Goal: Transaction & Acquisition: Obtain resource

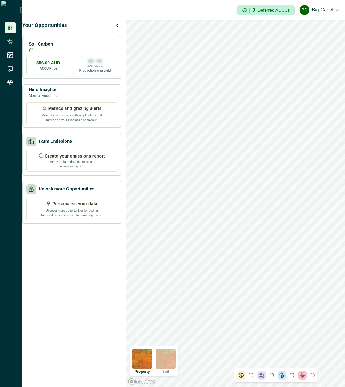
click at [96, 38] on div "Your Opportunities Soil Carbon $56.00 AUD ACCU Price 00 - 00 ACCUs/ha/pa Produc…" at bounding box center [73, 203] width 103 height 367
click at [93, 46] on div "Soil Carbon" at bounding box center [71, 46] width 91 height 12
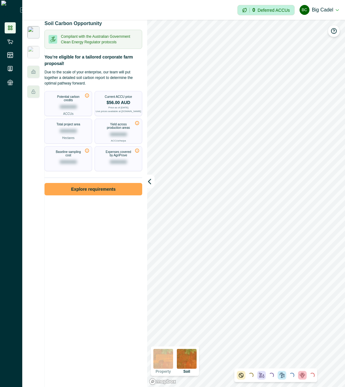
click at [110, 195] on button "Explore requirements" at bounding box center [94, 189] width 98 height 12
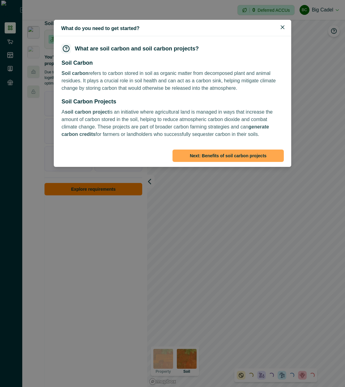
click at [230, 155] on button "Next : Benefits of soil carbon projects" at bounding box center [228, 155] width 111 height 12
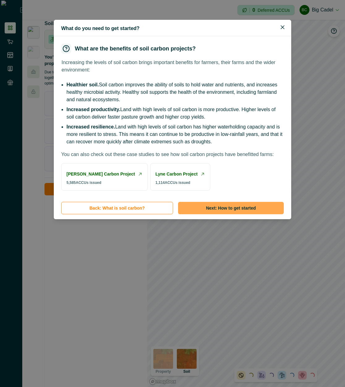
click at [204, 214] on button "Next : How to get started" at bounding box center [231, 208] width 106 height 12
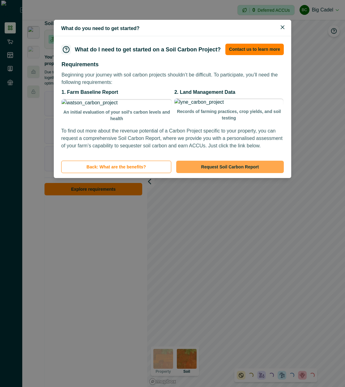
click at [213, 173] on button "Request Soil Carbon Report" at bounding box center [230, 167] width 108 height 12
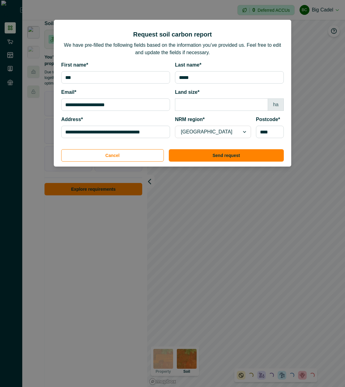
click at [216, 133] on div at bounding box center [207, 131] width 53 height 9
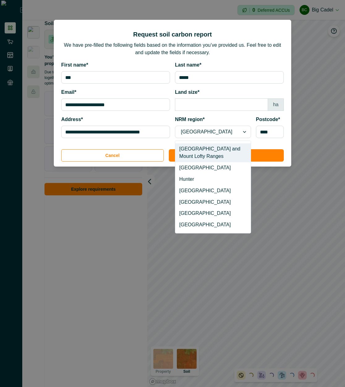
click at [219, 156] on div "[GEOGRAPHIC_DATA] and Mount Lofty Ranges" at bounding box center [212, 152] width 75 height 19
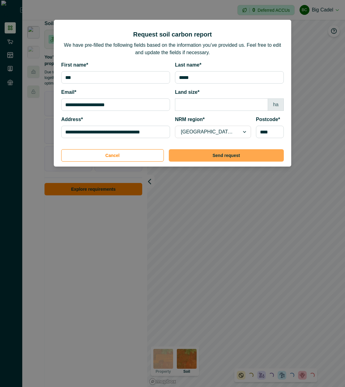
click at [239, 157] on button "Send request" at bounding box center [226, 155] width 115 height 12
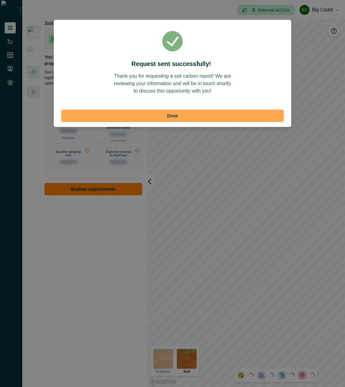
click at [179, 114] on button "Done" at bounding box center [172, 116] width 223 height 12
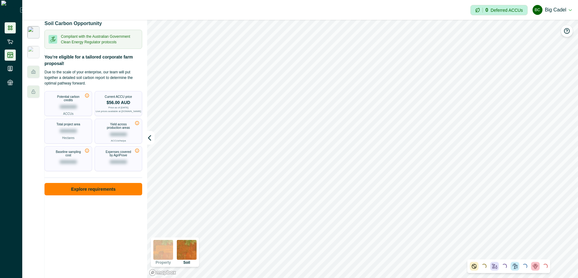
click at [12, 53] on icon at bounding box center [10, 55] width 6 height 6
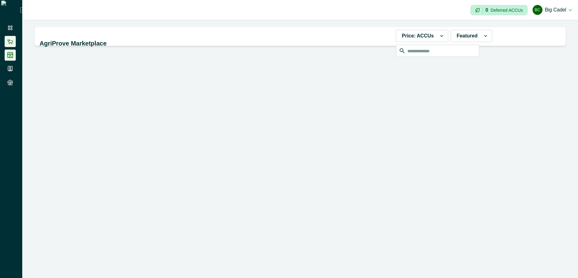
click at [11, 41] on icon at bounding box center [10, 41] width 6 height 6
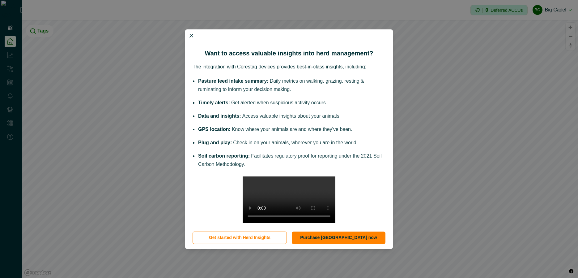
click at [21, 50] on div "Want to access valuable insights into herd management? The integration with Cer…" at bounding box center [289, 139] width 578 height 278
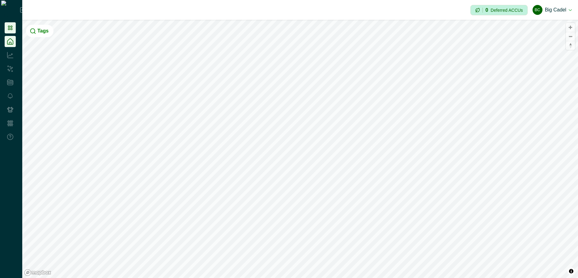
click at [13, 28] on icon at bounding box center [10, 28] width 6 height 6
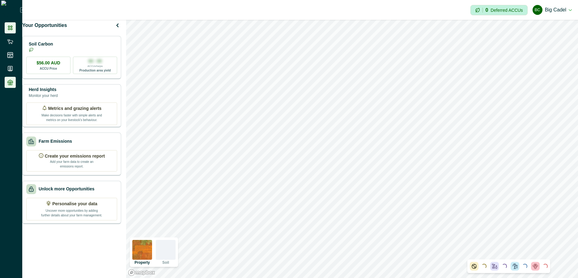
click at [14, 86] on li at bounding box center [10, 82] width 11 height 11
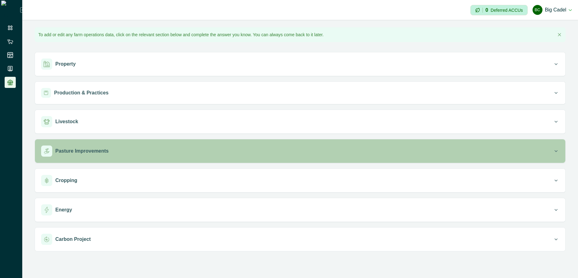
click at [106, 152] on div "Pasture Improvements" at bounding box center [297, 150] width 512 height 11
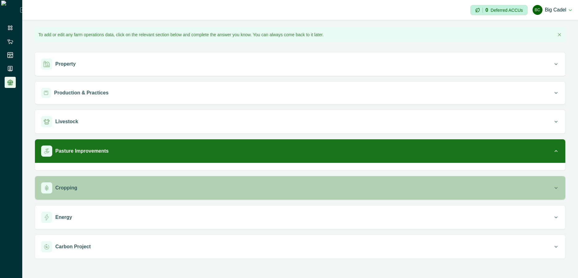
click at [134, 183] on button "Cropping" at bounding box center [300, 188] width 531 height 24
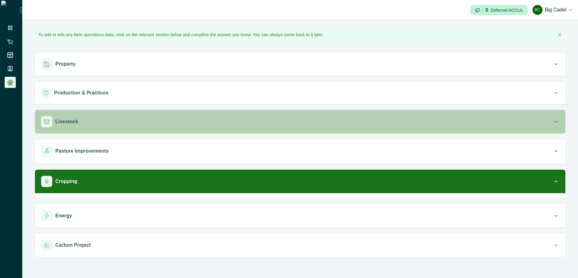
click at [139, 122] on div "Livestock" at bounding box center [297, 121] width 512 height 11
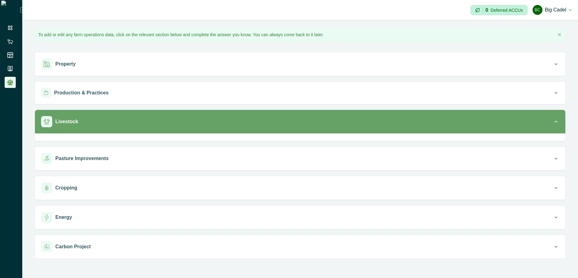
click at [139, 122] on div "Livestock" at bounding box center [297, 121] width 512 height 11
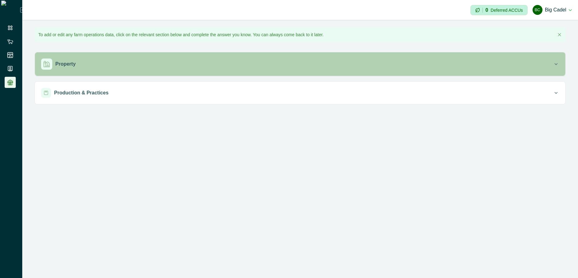
click at [231, 60] on div "Property" at bounding box center [297, 63] width 512 height 11
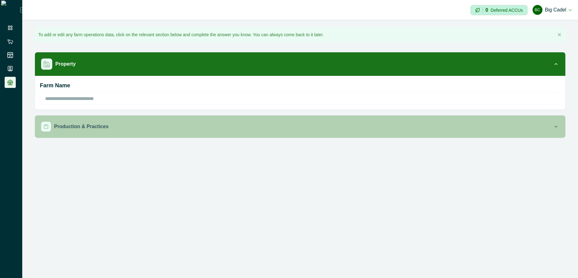
click at [164, 134] on button "Production & Practices" at bounding box center [300, 126] width 531 height 22
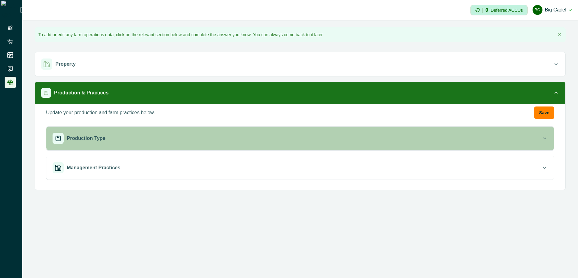
click at [141, 140] on div "Production Type" at bounding box center [297, 138] width 489 height 11
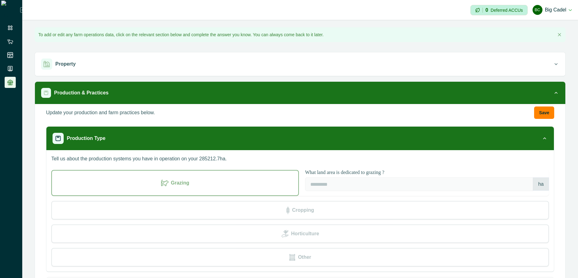
scroll to position [38, 0]
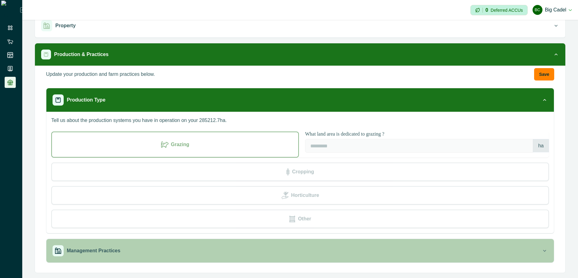
click at [189, 261] on button "Management Practices" at bounding box center [300, 251] width 508 height 24
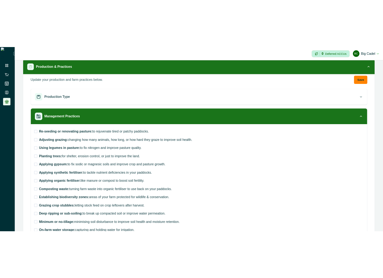
scroll to position [0, 0]
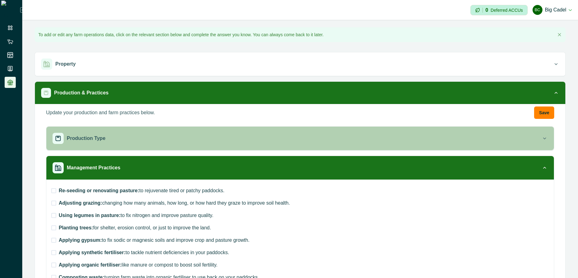
click at [120, 146] on button "Production Type" at bounding box center [300, 139] width 508 height 24
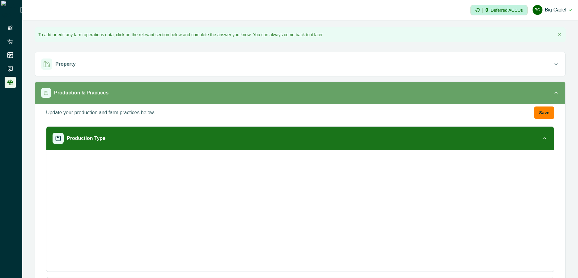
click at [148, 99] on button "Production & Practices" at bounding box center [300, 93] width 531 height 22
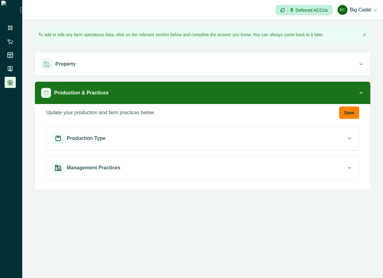
click at [20, 8] on icon at bounding box center [22, 9] width 5 height 5
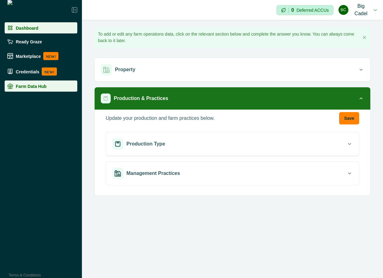
click at [32, 29] on p "Dashboard" at bounding box center [27, 27] width 23 height 5
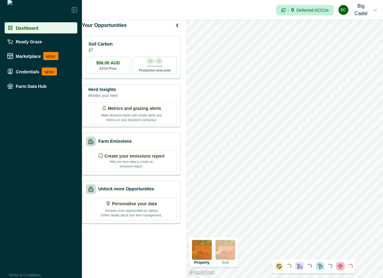
click at [233, 256] on img at bounding box center [226, 250] width 20 height 20
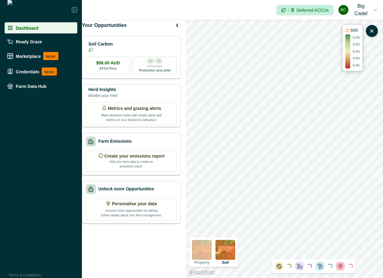
click at [345, 64] on p "0.4%" at bounding box center [356, 65] width 7 height 5
drag, startPoint x: 357, startPoint y: 64, endPoint x: 356, endPoint y: 39, distance: 25.4
click at [345, 39] on div "0.2% 0.3% 0.3% 0.4% 0.4%" at bounding box center [356, 51] width 7 height 32
click at [345, 39] on p "0.2%" at bounding box center [356, 37] width 7 height 5
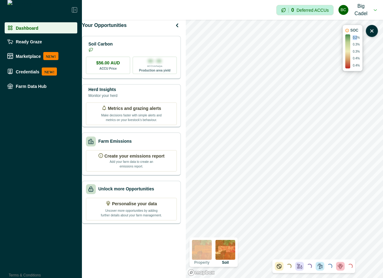
click at [345, 39] on p "0.2%" at bounding box center [356, 37] width 7 height 5
drag, startPoint x: 356, startPoint y: 39, endPoint x: 358, endPoint y: 67, distance: 28.2
click at [345, 67] on div "0.2% 0.3% 0.3% 0.4% 0.4%" at bounding box center [356, 51] width 7 height 32
click at [345, 67] on p "0.4%" at bounding box center [356, 65] width 7 height 5
drag, startPoint x: 358, startPoint y: 67, endPoint x: 358, endPoint y: 40, distance: 27.2
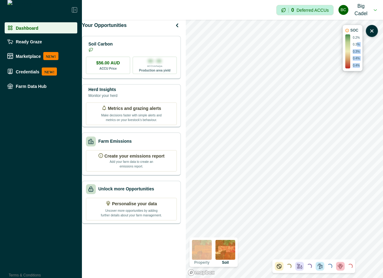
click at [345, 40] on div "0.2% 0.3% 0.3% 0.4% 0.4%" at bounding box center [356, 51] width 7 height 32
click at [345, 39] on p "0.2%" at bounding box center [356, 37] width 7 height 5
drag, startPoint x: 357, startPoint y: 39, endPoint x: 358, endPoint y: 65, distance: 25.4
click at [345, 65] on div "0.2% 0.3% 0.3% 0.4% 0.4%" at bounding box center [356, 51] width 7 height 32
click at [345, 65] on p "0.4%" at bounding box center [356, 65] width 7 height 5
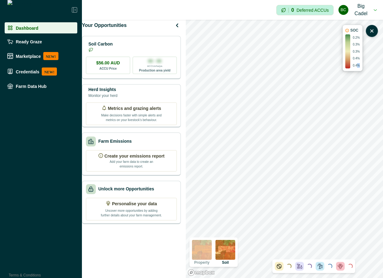
click at [345, 65] on p "0.4%" at bounding box center [356, 65] width 7 height 5
drag, startPoint x: 358, startPoint y: 65, endPoint x: 354, endPoint y: 36, distance: 29.6
click at [345, 36] on div "0.2% 0.3% 0.3% 0.4% 0.4%" at bounding box center [356, 51] width 7 height 32
click at [345, 36] on p "0.2%" at bounding box center [356, 37] width 7 height 5
drag, startPoint x: 354, startPoint y: 36, endPoint x: 360, endPoint y: 67, distance: 32.3
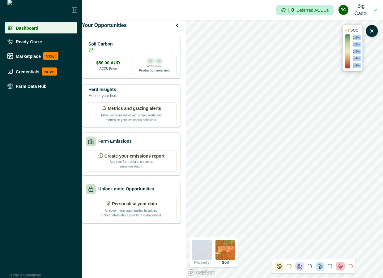
click at [345, 67] on div "0.2% 0.3% 0.3% 0.4% 0.4%" at bounding box center [356, 51] width 7 height 32
click at [345, 67] on p "0.4%" at bounding box center [356, 65] width 7 height 5
drag, startPoint x: 360, startPoint y: 67, endPoint x: 354, endPoint y: 44, distance: 24.5
click at [345, 46] on div "0.2% 0.3% 0.3% 0.4% 0.4%" at bounding box center [356, 51] width 7 height 32
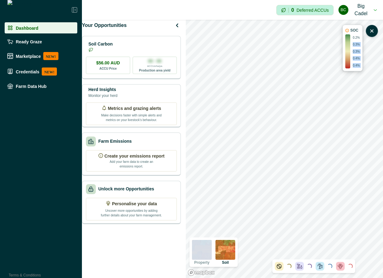
click at [345, 42] on p "0.3%" at bounding box center [356, 44] width 7 height 5
click at [345, 15] on button "BC Big Cadel" at bounding box center [358, 10] width 38 height 20
click at [318, 31] on button "Sign out" at bounding box center [342, 30] width 69 height 10
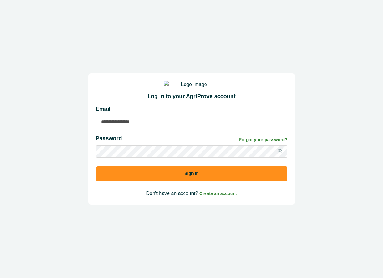
click at [140, 124] on input at bounding box center [192, 122] width 192 height 12
type input "**********"
click at [96, 166] on button "Sign in" at bounding box center [192, 173] width 192 height 15
